Goal: Download file/media

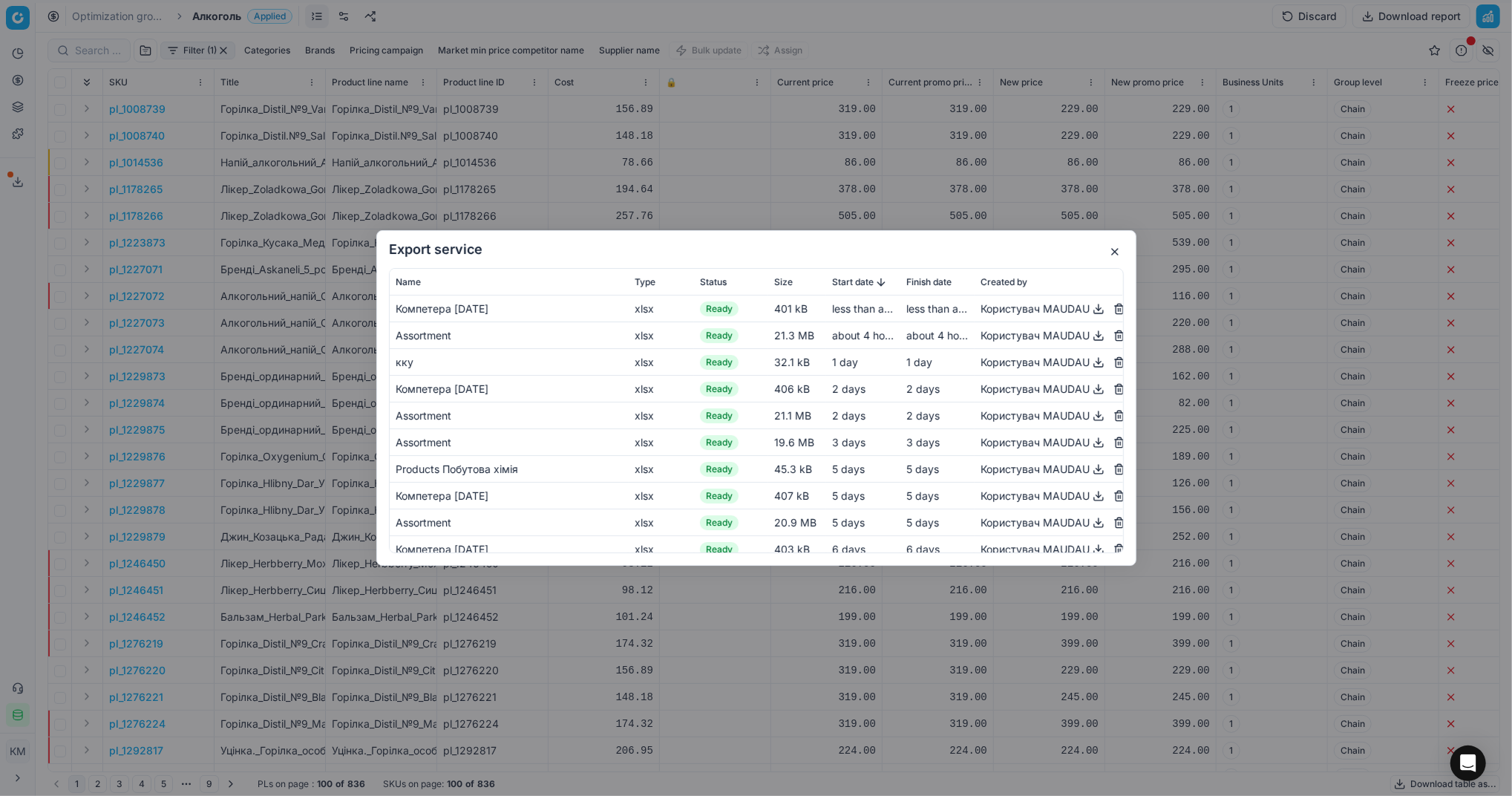
click at [1112, 247] on button "button" at bounding box center [1114, 252] width 18 height 18
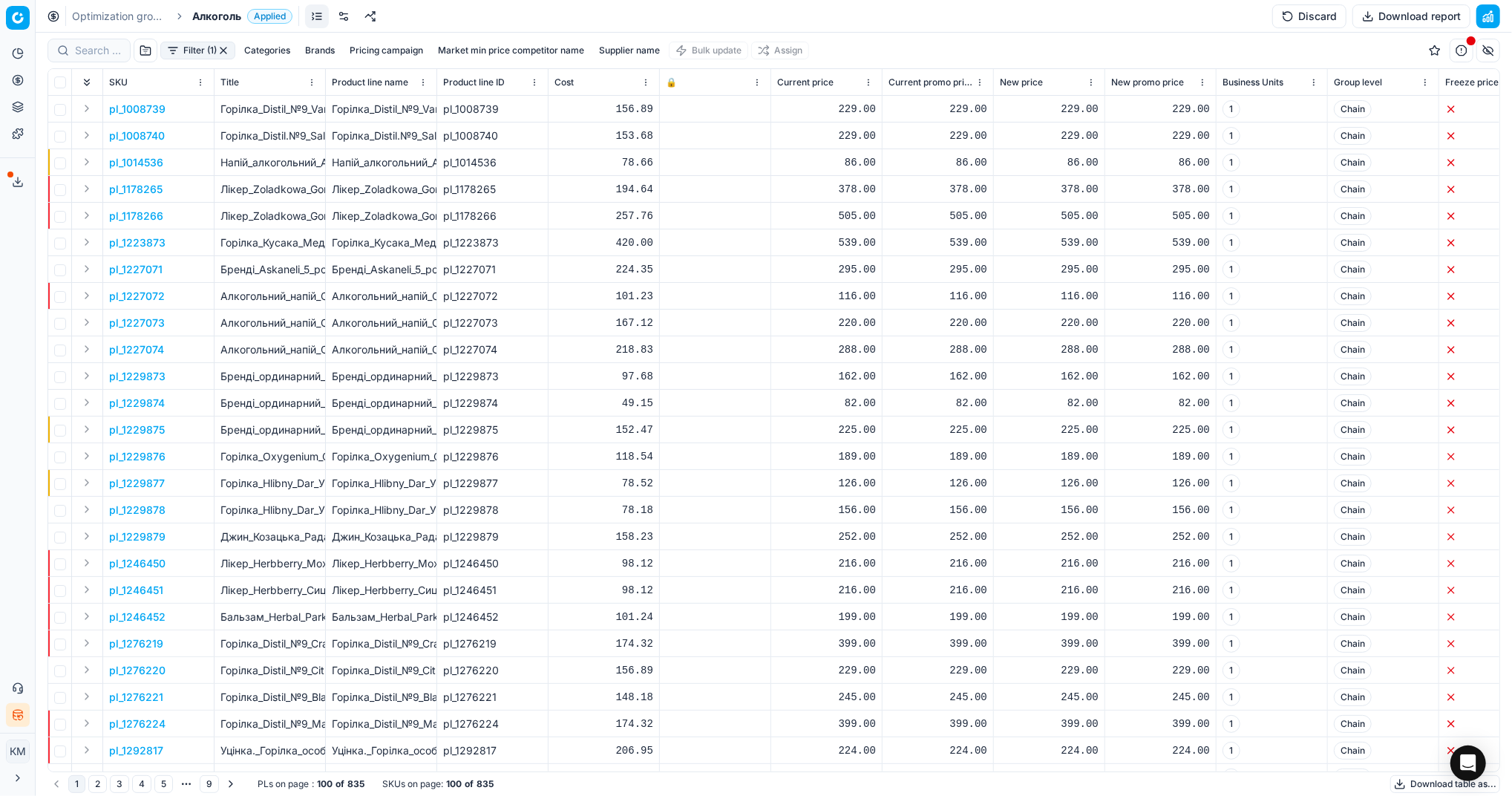
click at [1396, 782] on button "Download table as..." at bounding box center [1445, 784] width 110 height 18
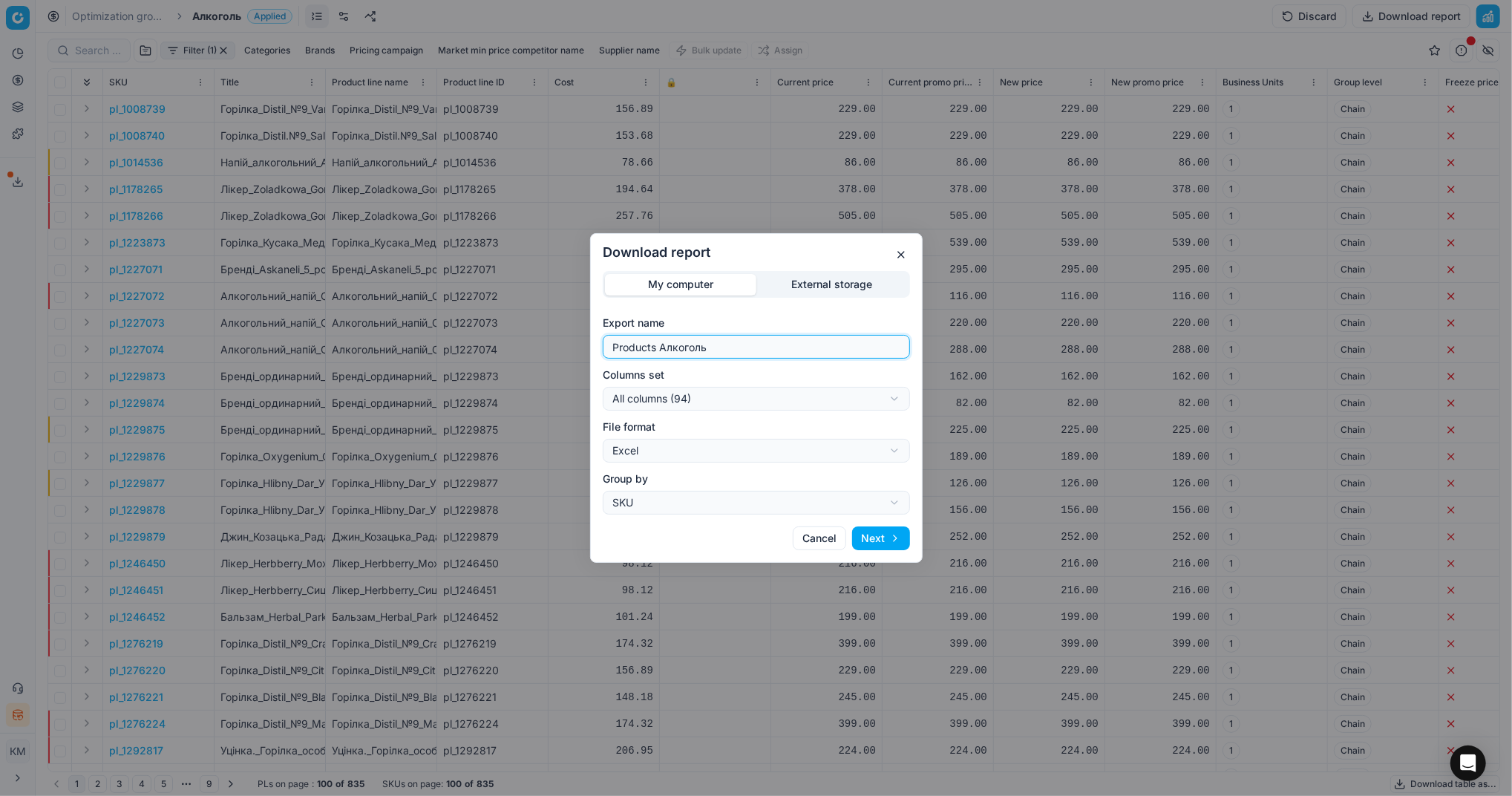
drag, startPoint x: 722, startPoint y: 344, endPoint x: 567, endPoint y: 347, distance: 155.0
click at [567, 347] on div "Download report My computer External storage Export name Products Алкоголь Colu…" at bounding box center [756, 398] width 1512 height 796
type input "Компетера 18.09.2025"
click at [883, 536] on button "Next" at bounding box center [880, 538] width 57 height 24
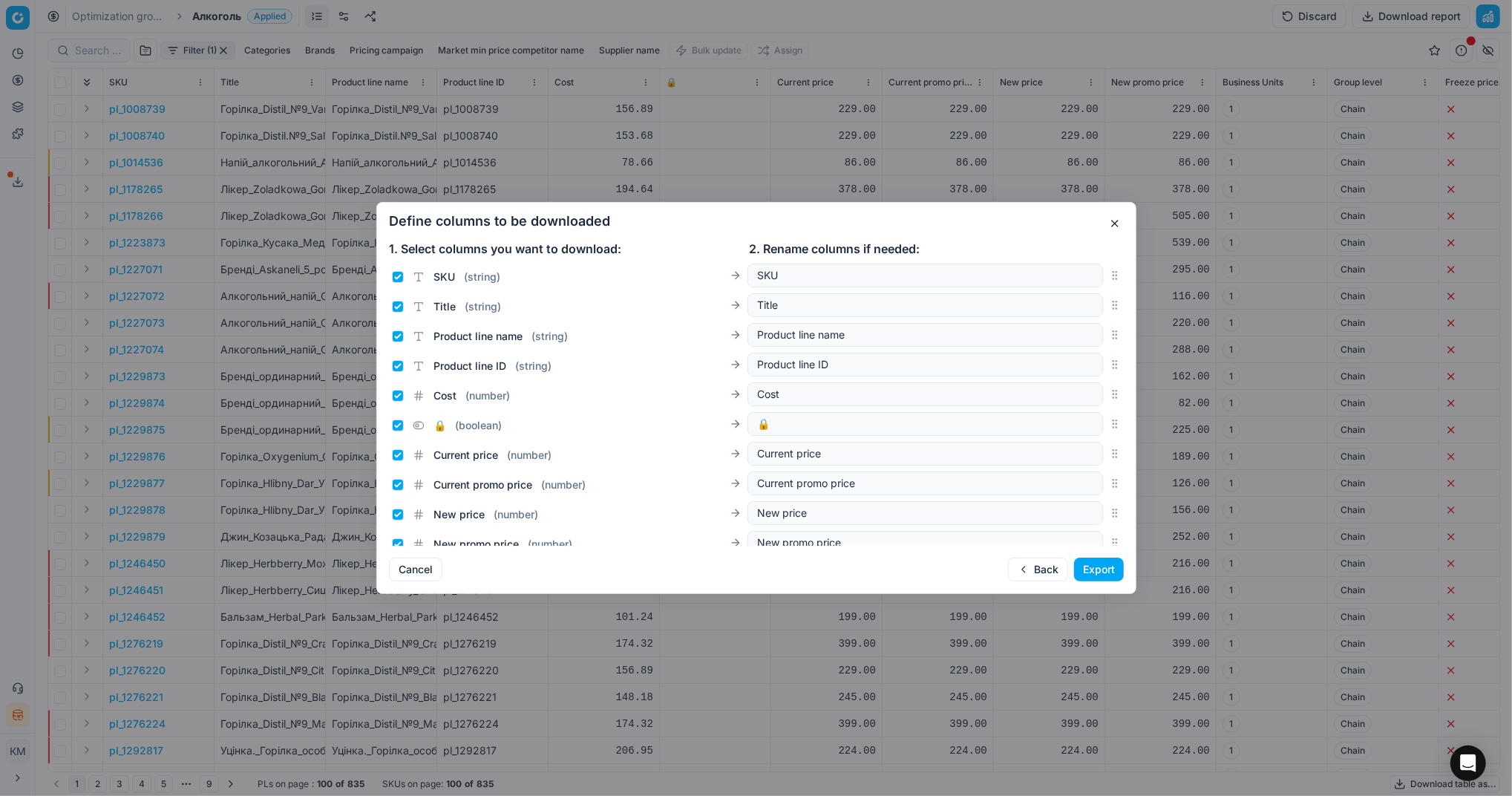
click at [1109, 567] on button "Export" at bounding box center [1099, 569] width 50 height 24
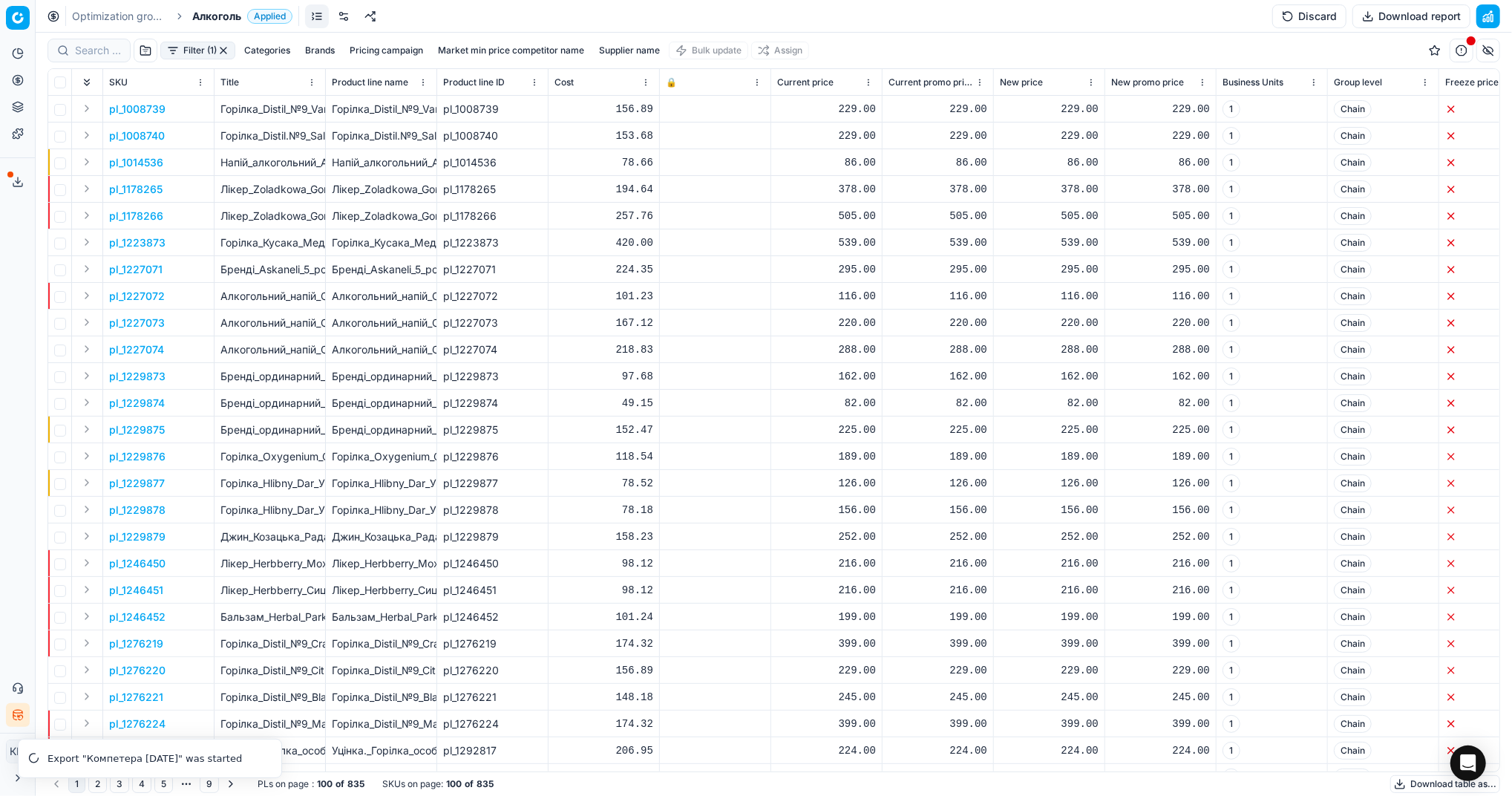
click at [25, 182] on button "Export service" at bounding box center [17, 182] width 24 height 24
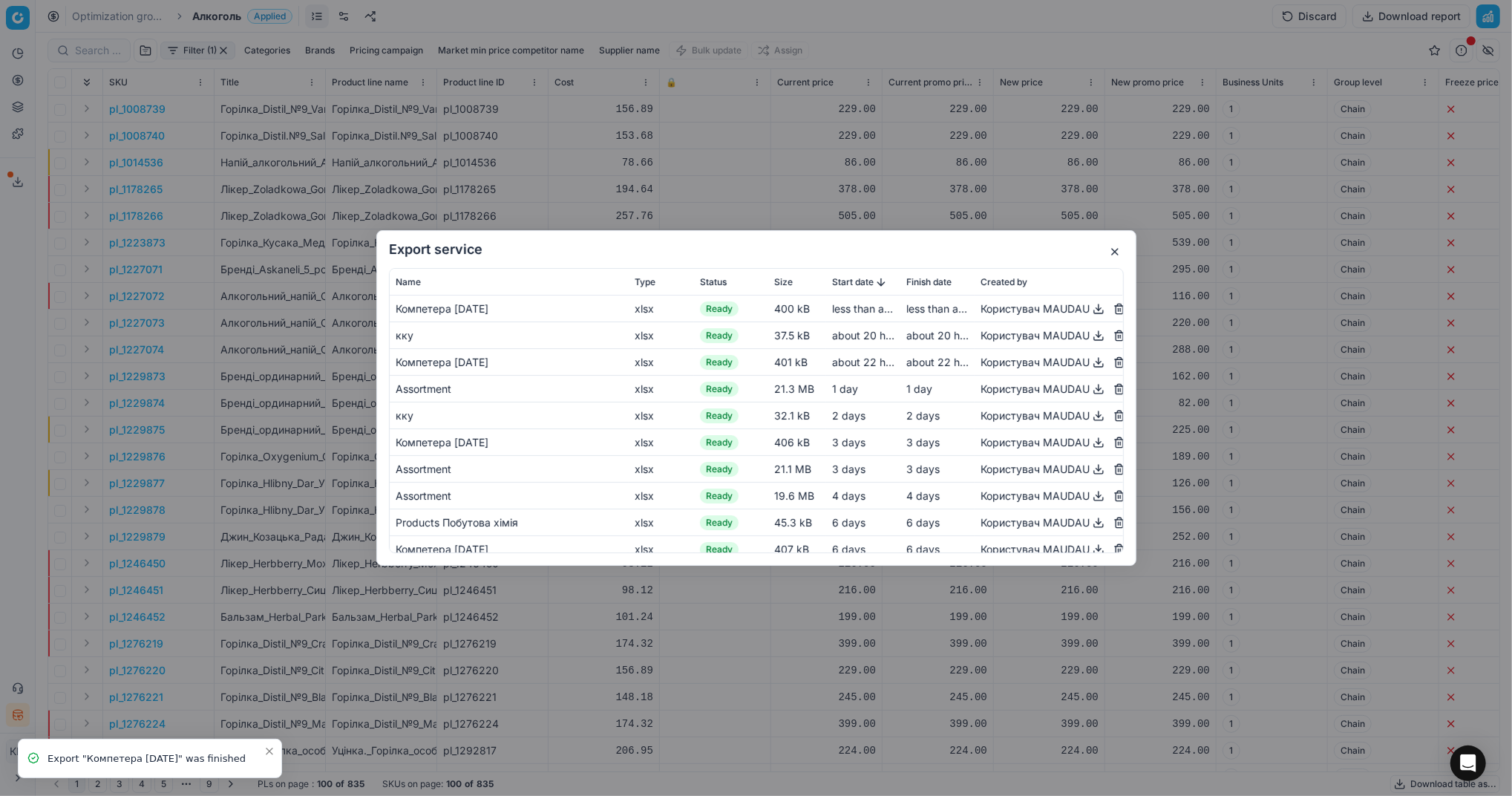
click at [1090, 313] on button "button" at bounding box center [1099, 309] width 18 height 18
